Goal: Task Accomplishment & Management: Manage account settings

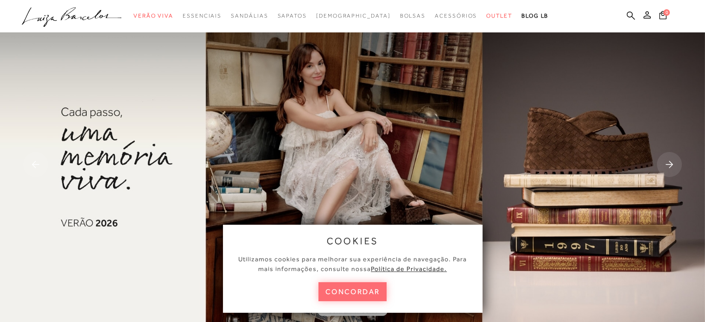
click at [337, 291] on button "concordar" at bounding box center [352, 291] width 69 height 19
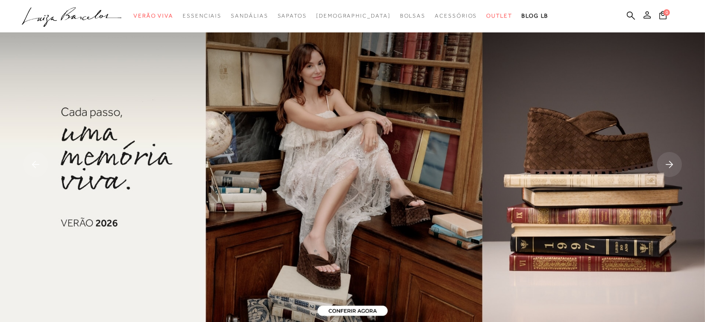
click at [646, 20] on button at bounding box center [646, 16] width 13 height 12
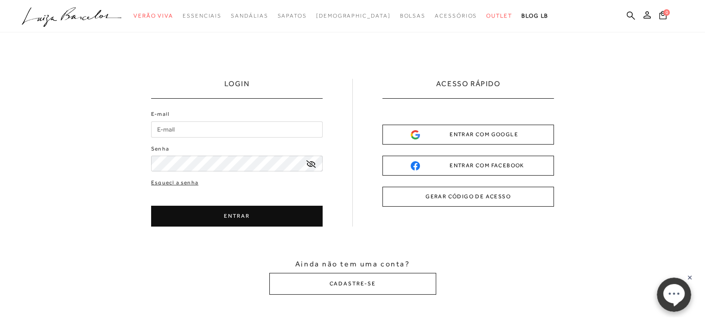
click at [450, 134] on div "ENTRAR COM GOOGLE" at bounding box center [468, 135] width 115 height 10
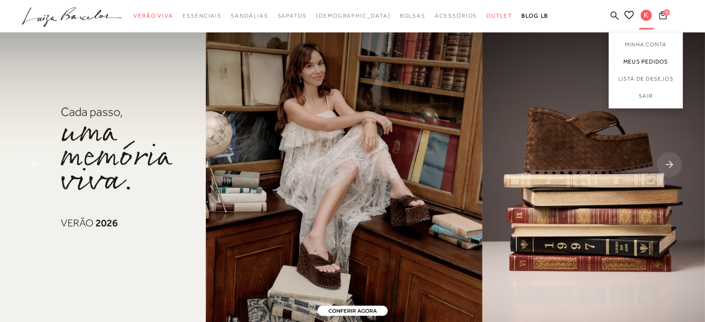
click at [640, 61] on link "Meus Pedidos" at bounding box center [645, 61] width 74 height 17
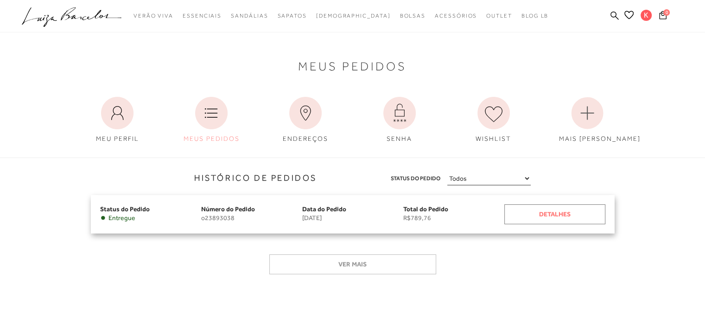
click at [570, 209] on div "Detalhes" at bounding box center [554, 214] width 101 height 20
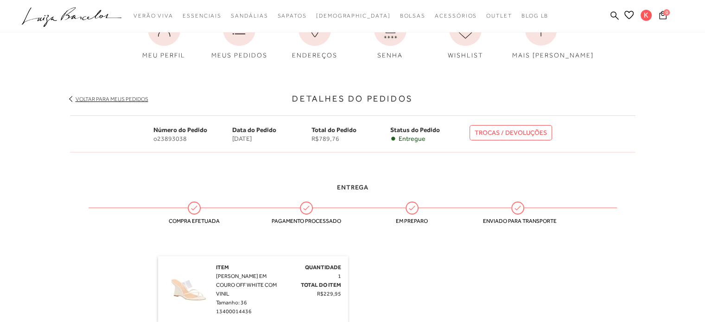
scroll to position [74, 0]
click at [536, 131] on link "TROCAS / DEVOLUÇÕES" at bounding box center [510, 133] width 82 height 15
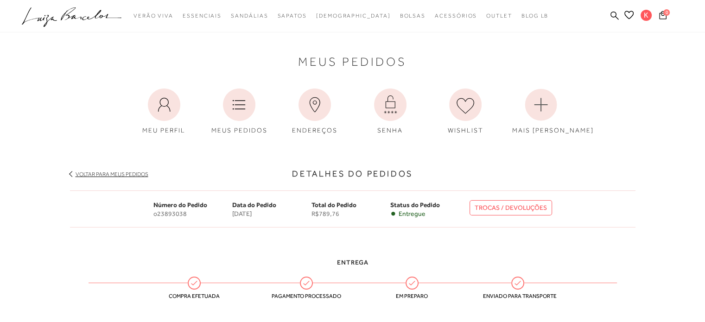
scroll to position [0, 0]
click at [662, 17] on icon at bounding box center [662, 15] width 7 height 9
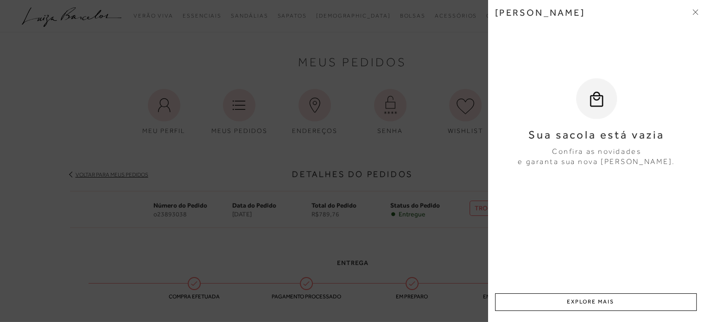
click at [695, 11] on icon at bounding box center [695, 12] width 6 height 6
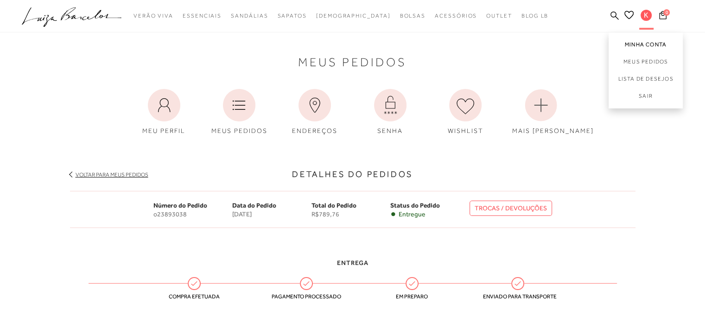
click at [638, 45] on link "Minha Conta" at bounding box center [645, 42] width 74 height 21
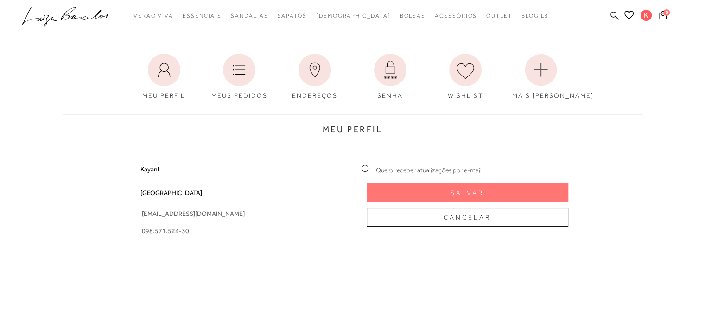
scroll to position [37, 0]
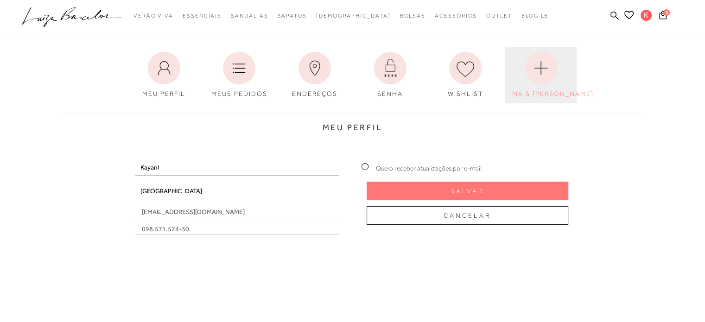
click at [547, 69] on circle at bounding box center [541, 68] width 32 height 32
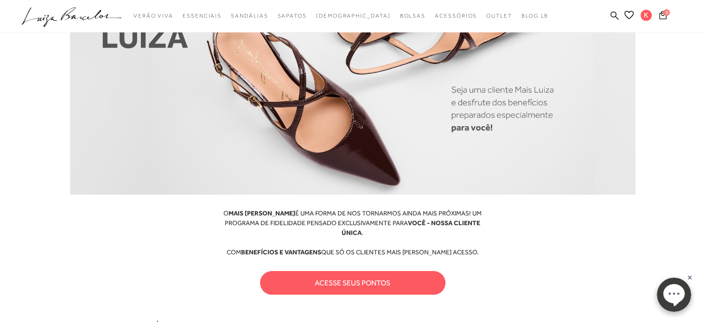
scroll to position [93, 0]
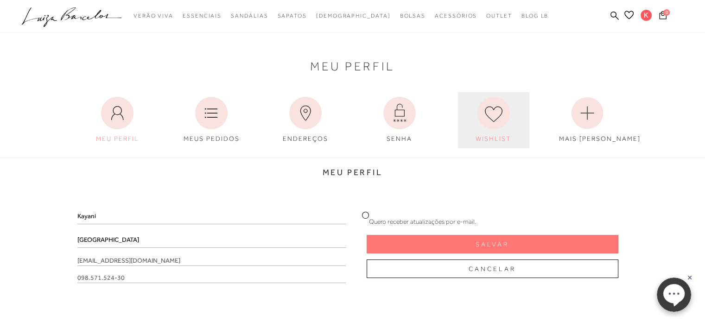
click at [495, 117] on icon at bounding box center [493, 113] width 32 height 32
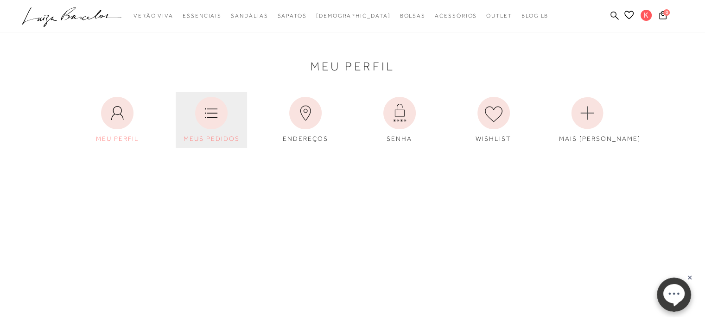
click at [219, 113] on icon at bounding box center [211, 113] width 32 height 32
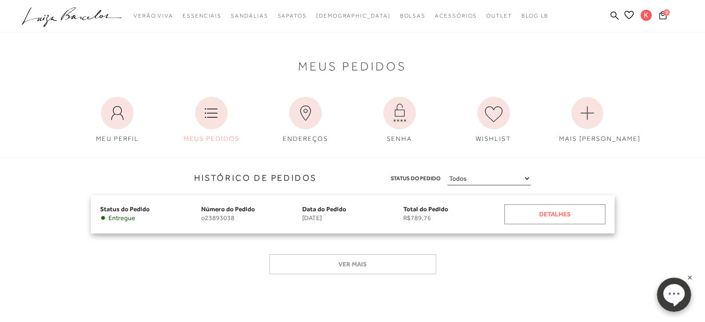
click at [538, 215] on div "Detalhes" at bounding box center [554, 214] width 101 height 20
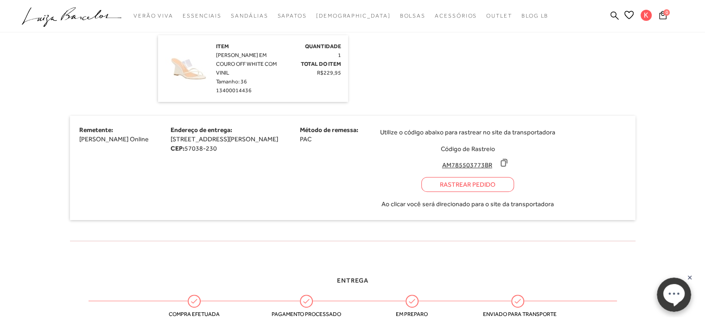
scroll to position [315, 0]
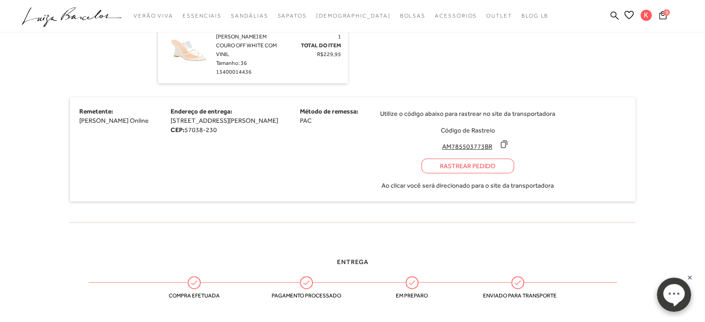
click at [508, 149] on icon at bounding box center [503, 143] width 9 height 9
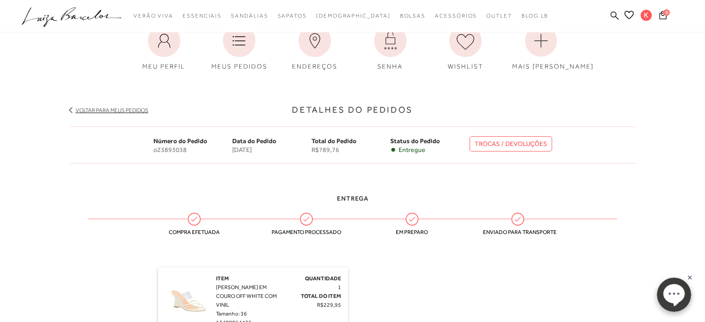
scroll to position [35, 0]
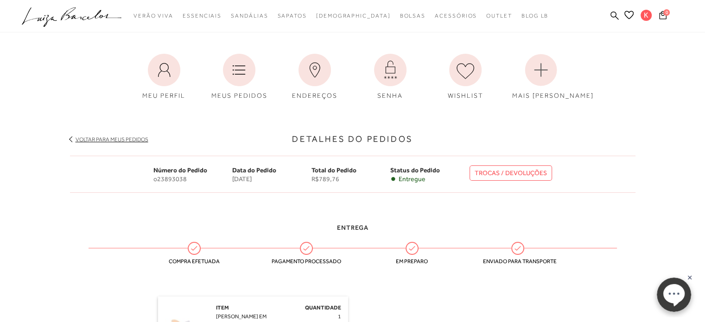
click at [540, 175] on link "TROCAS / DEVOLUÇÕES" at bounding box center [510, 172] width 82 height 15
